Goal: Transaction & Acquisition: Download file/media

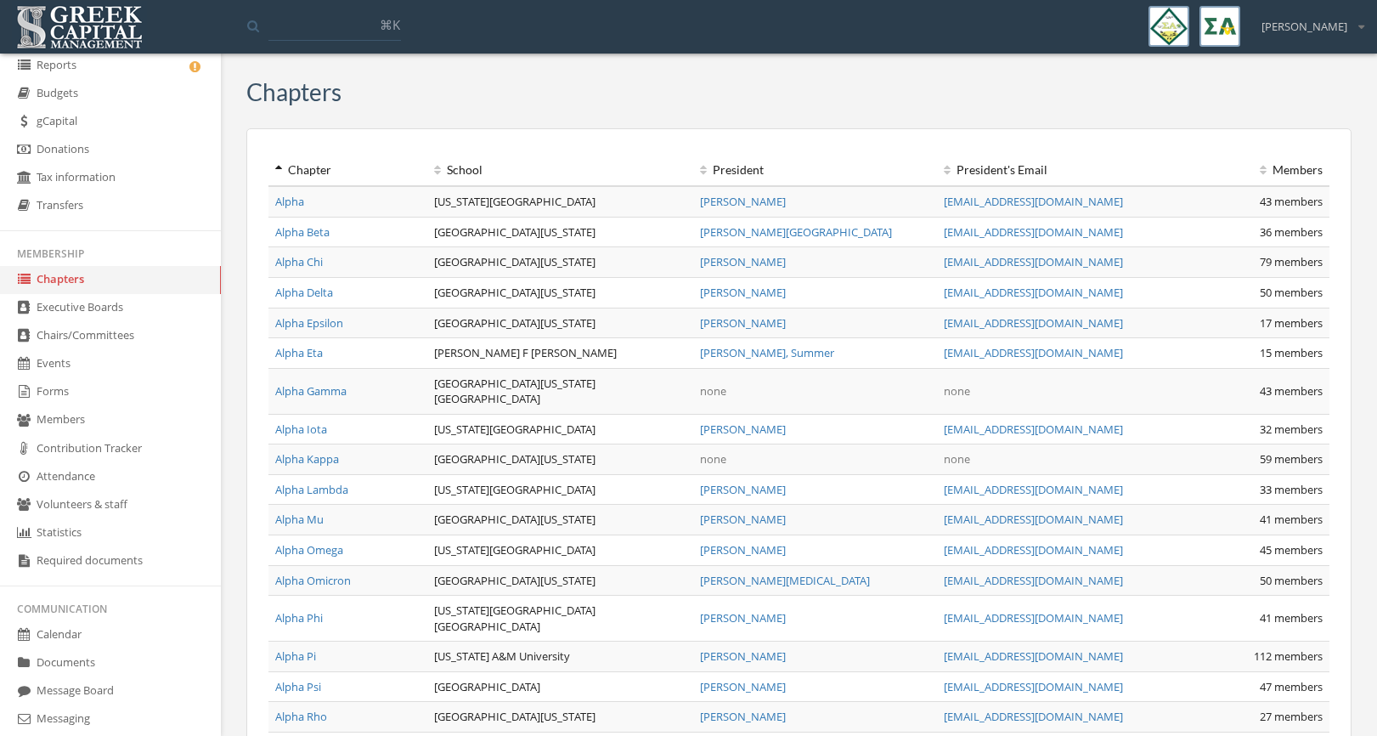
scroll to position [166, 0]
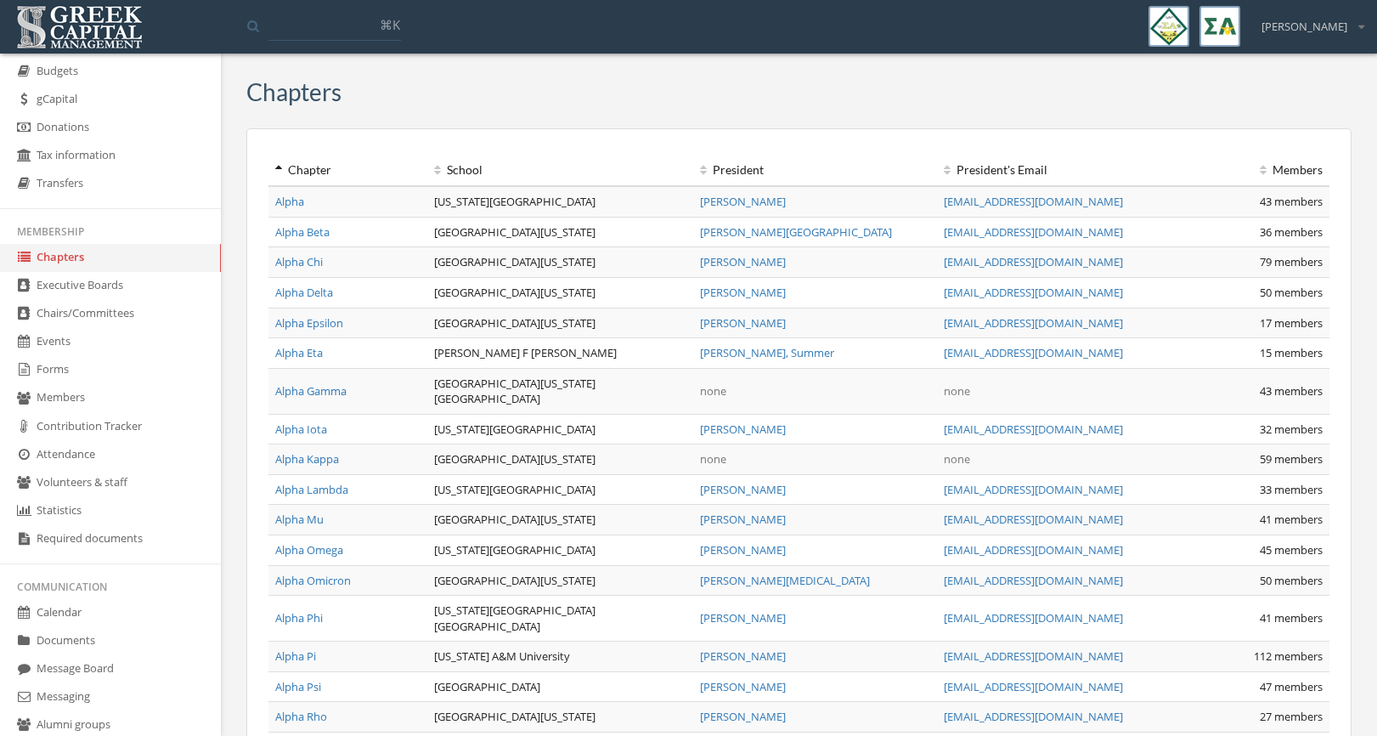
click at [57, 355] on link "Events" at bounding box center [110, 342] width 221 height 28
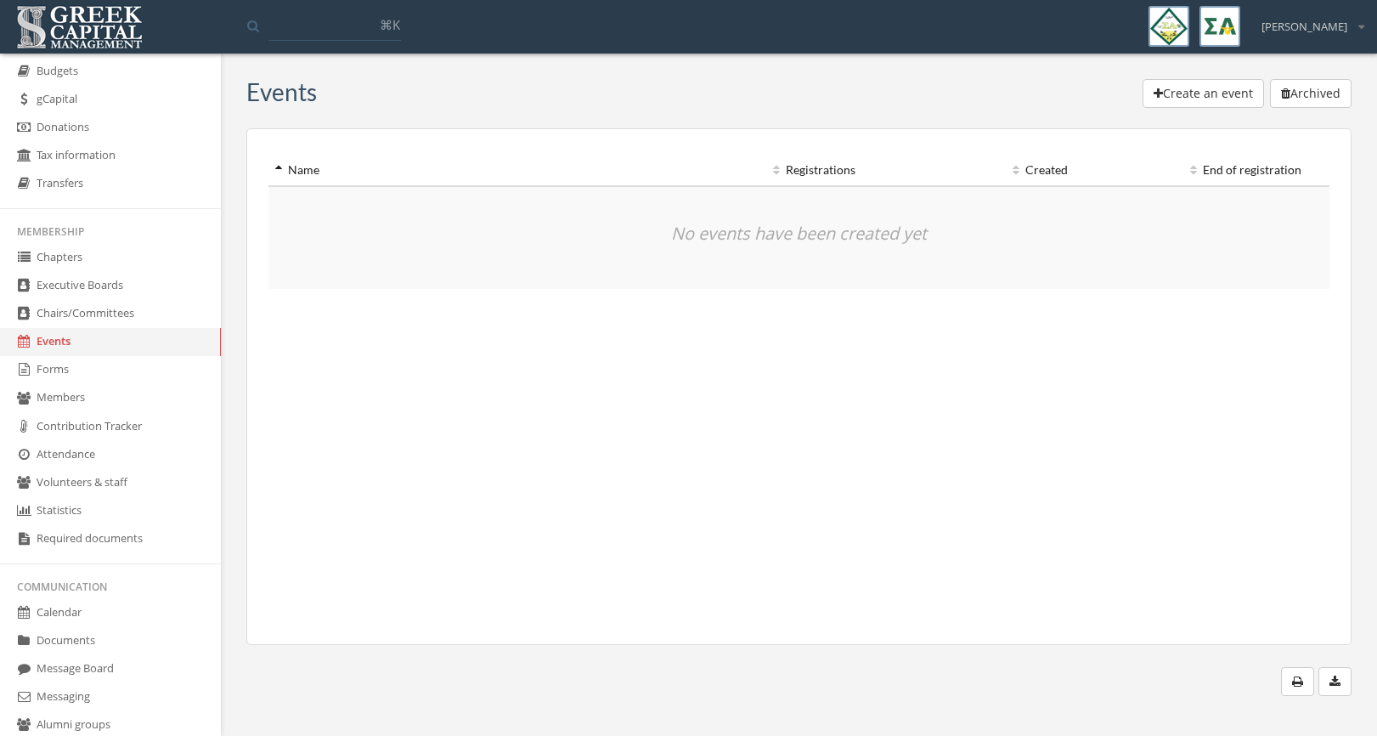
click at [57, 369] on link "Forms" at bounding box center [110, 370] width 221 height 28
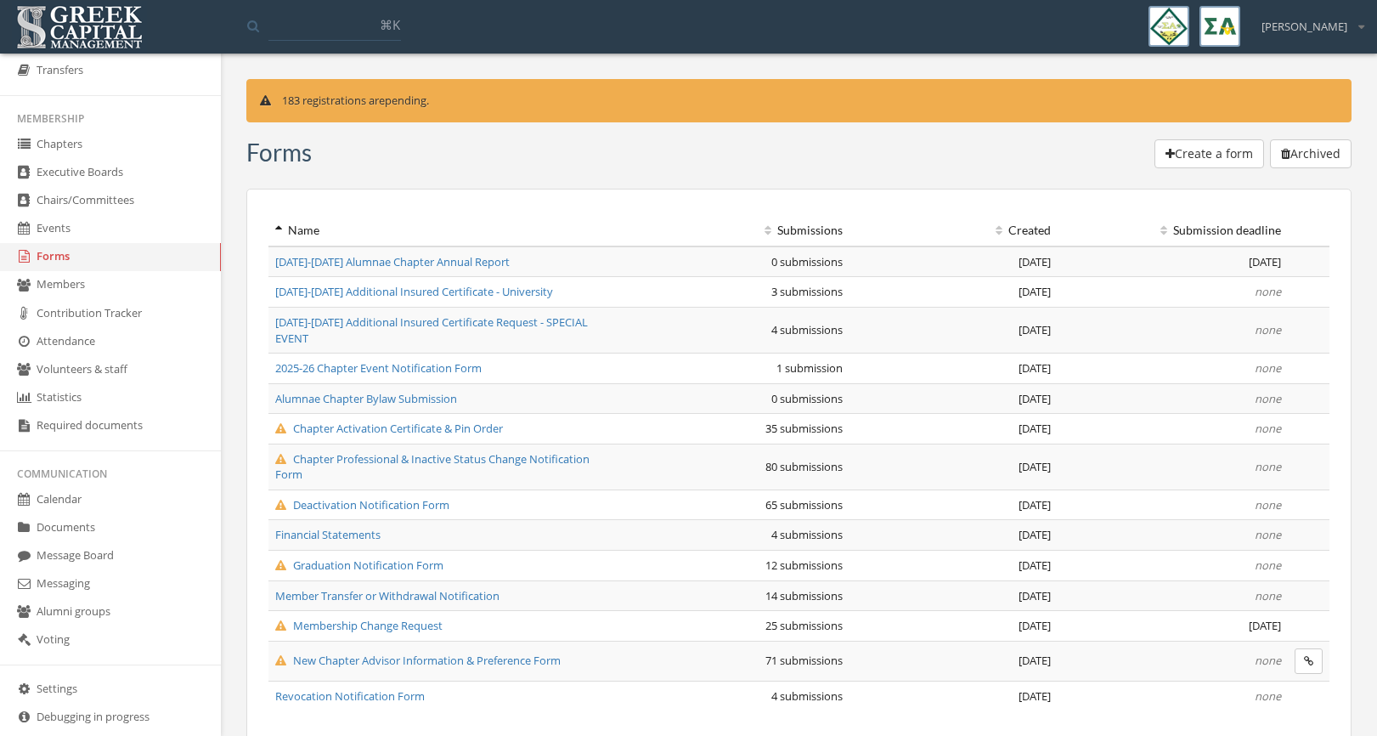
scroll to position [307, 0]
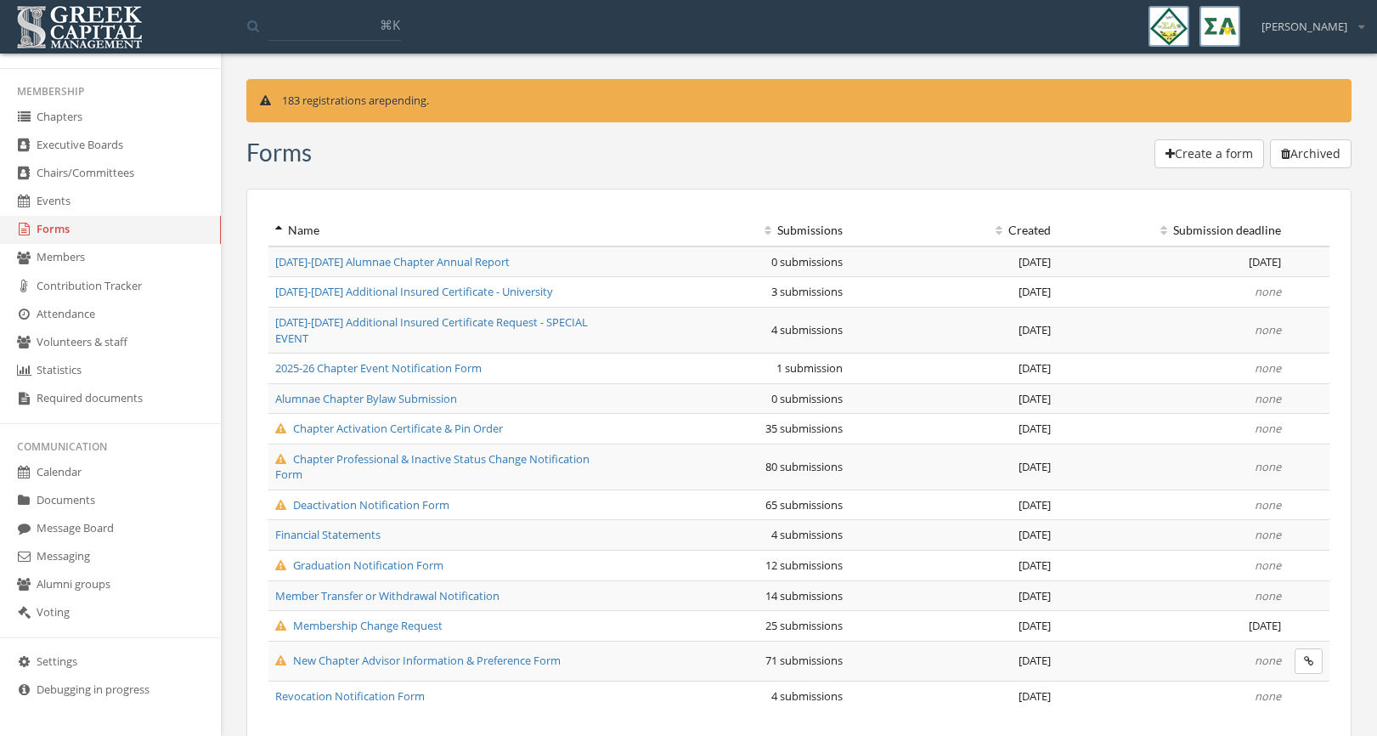
click at [78, 497] on link "Documents" at bounding box center [110, 501] width 221 height 28
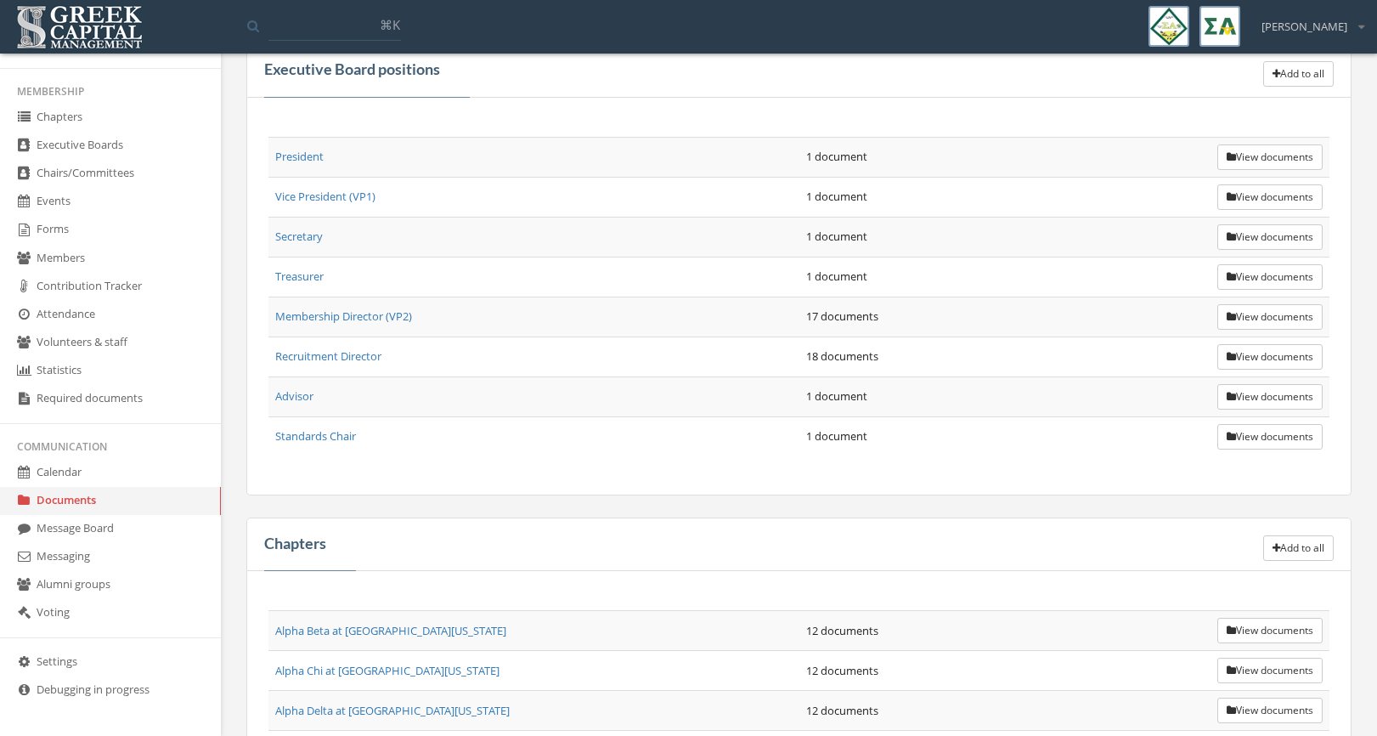
scroll to position [550, 0]
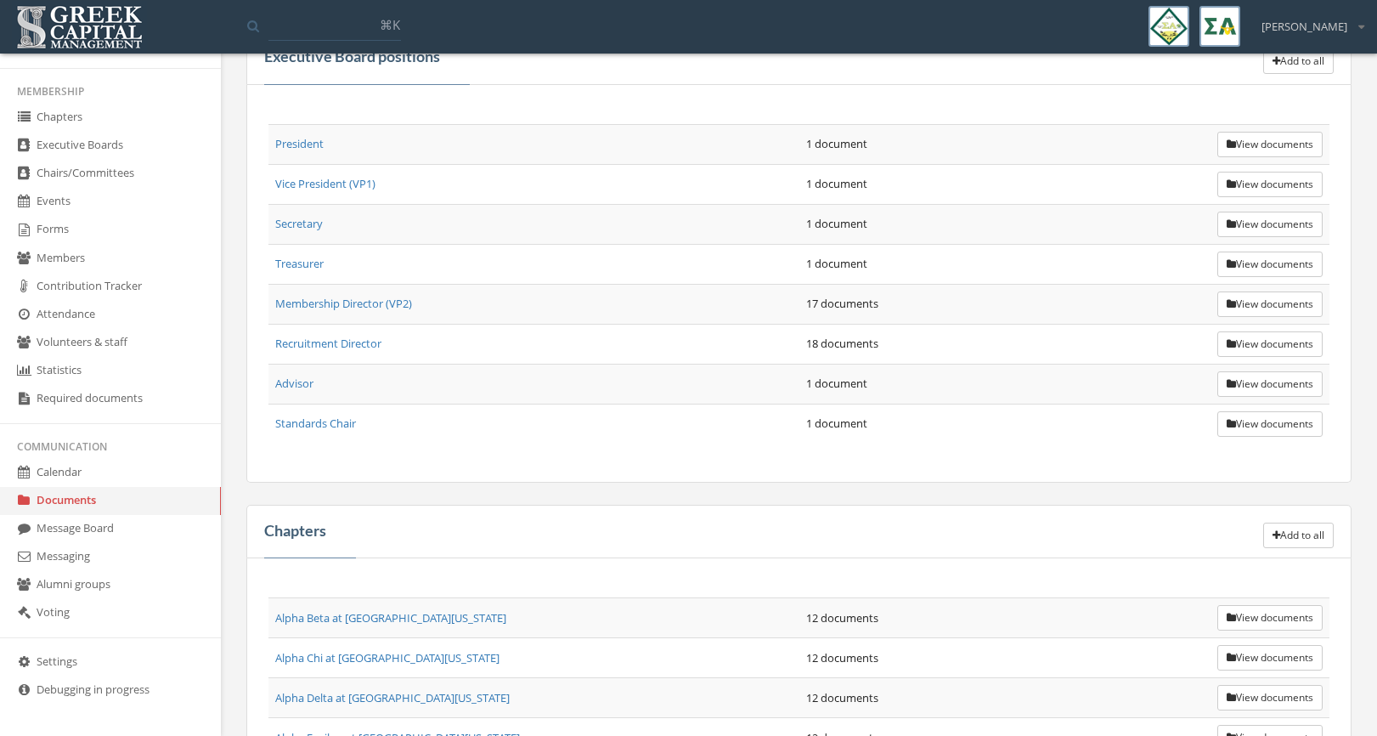
click at [1226, 338] on button "View documents" at bounding box center [1269, 343] width 105 height 25
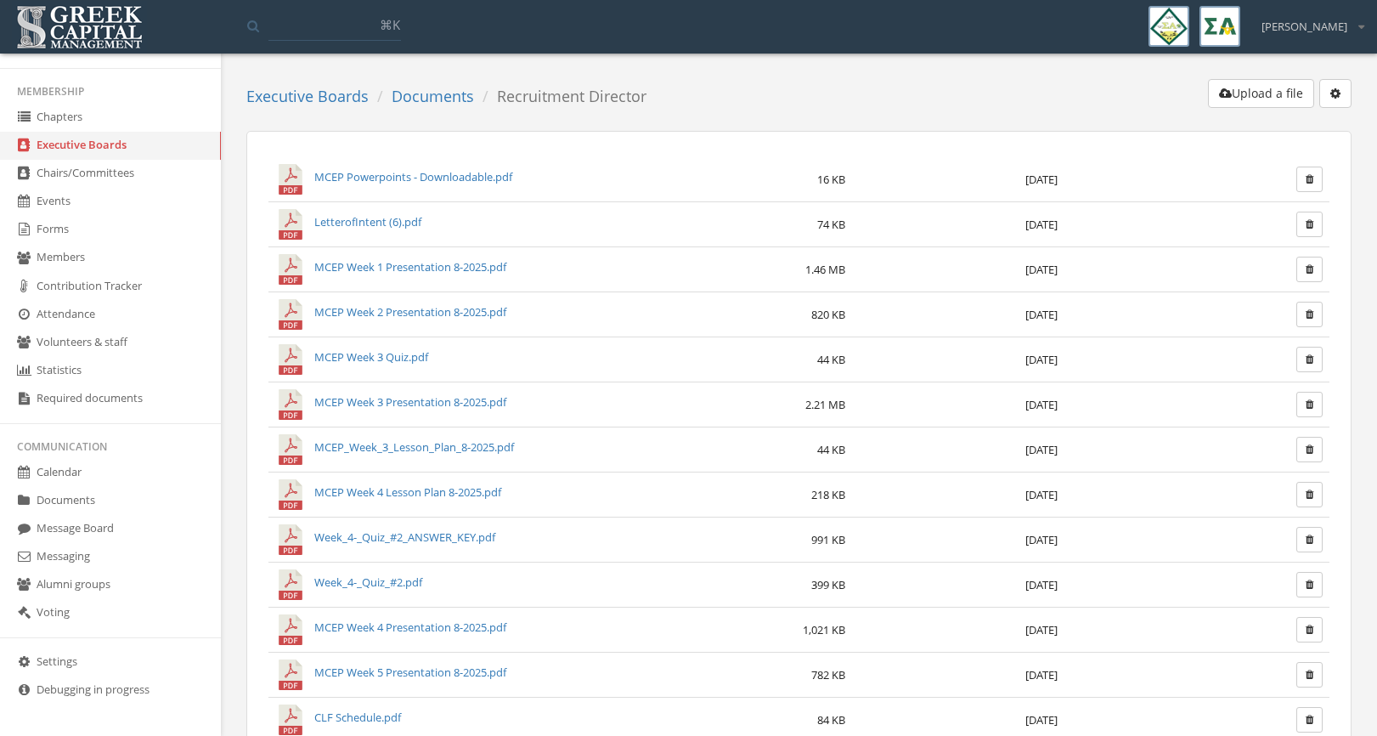
click at [474, 169] on link "MCEP Powerpoints - Downloadable.pdf" at bounding box center [413, 176] width 198 height 15
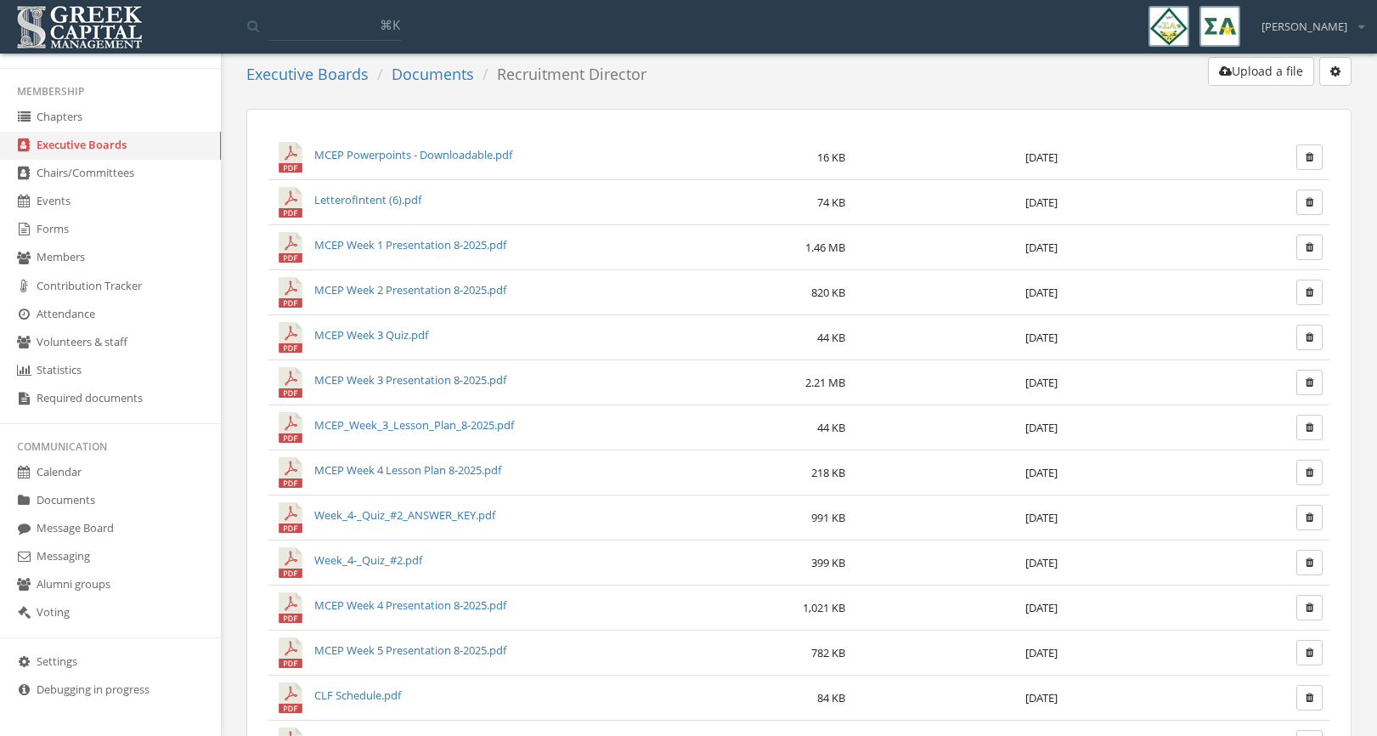
scroll to position [20, 0]
